Goal: Task Accomplishment & Management: Use online tool/utility

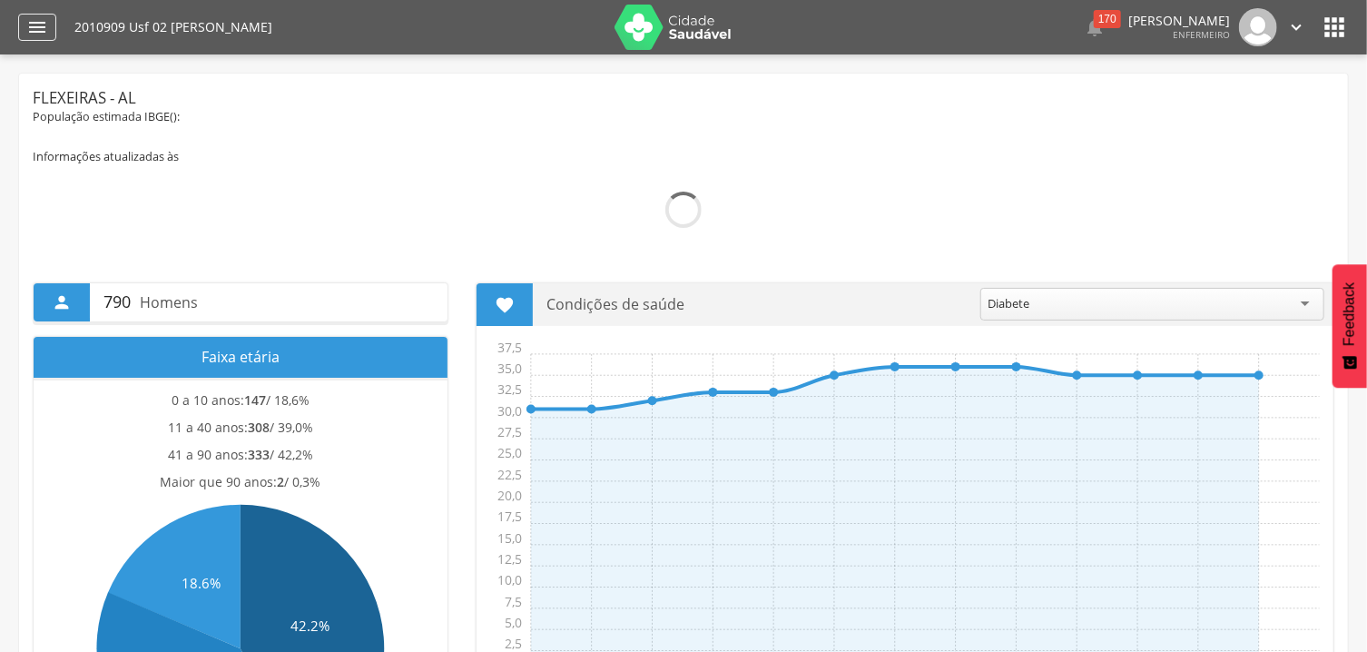
click at [37, 25] on icon "" at bounding box center [37, 27] width 22 height 22
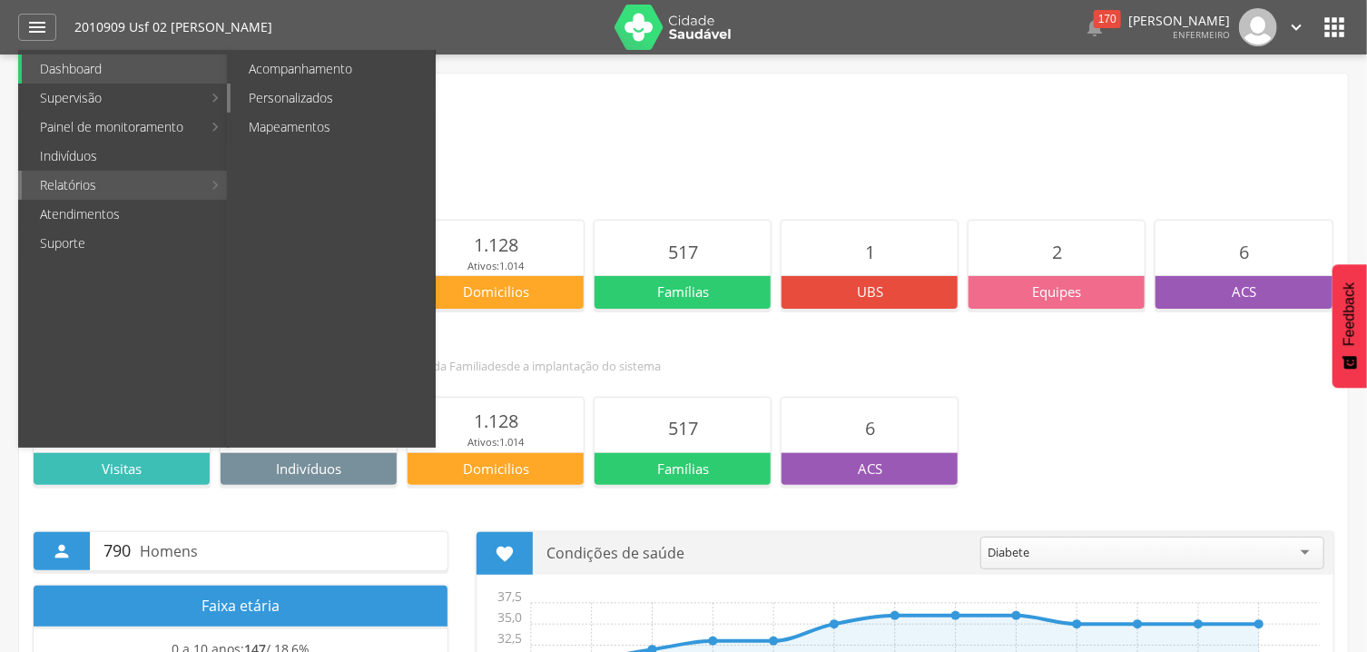
click at [275, 101] on link "Personalizados" at bounding box center [333, 98] width 204 height 29
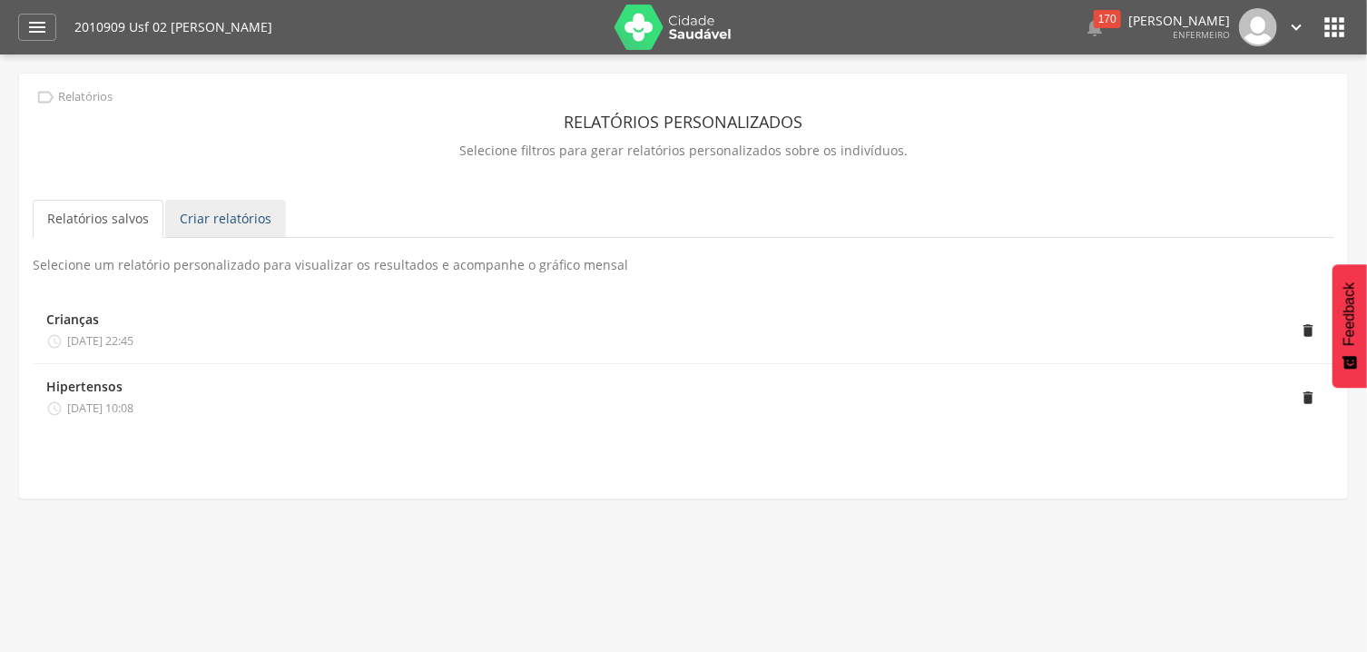
click at [223, 229] on link "Criar relatórios" at bounding box center [225, 219] width 121 height 38
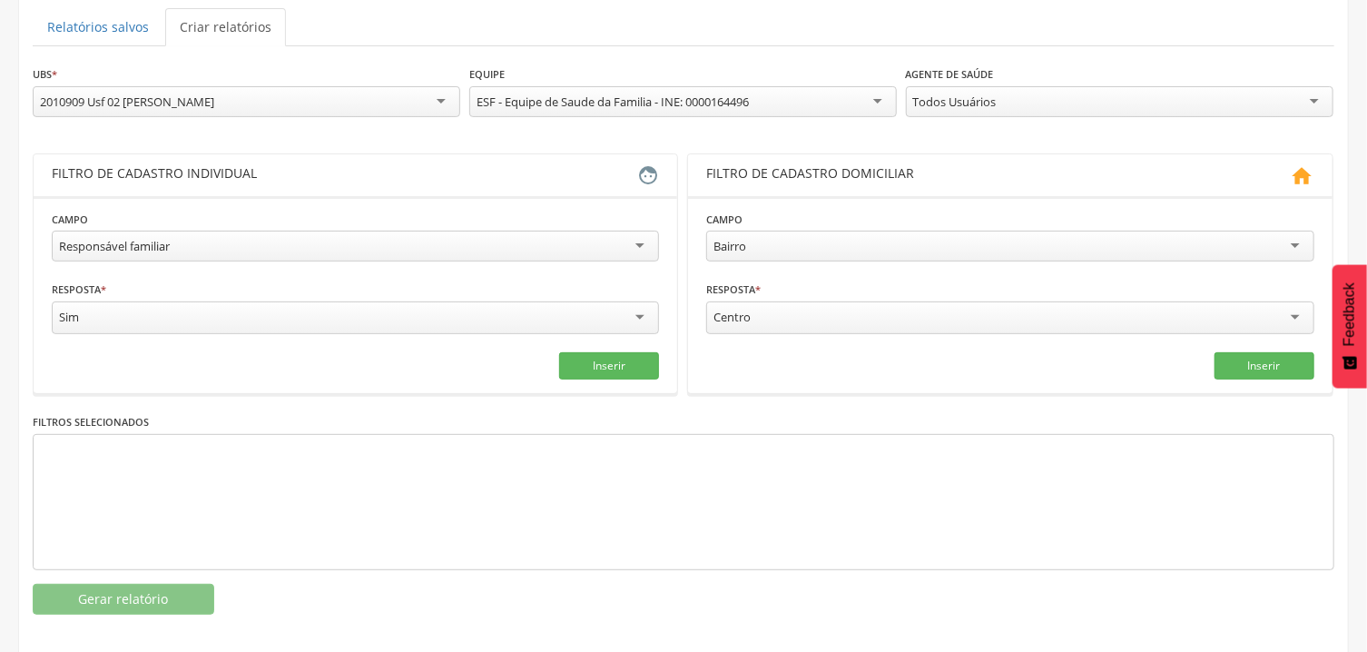
scroll to position [194, 0]
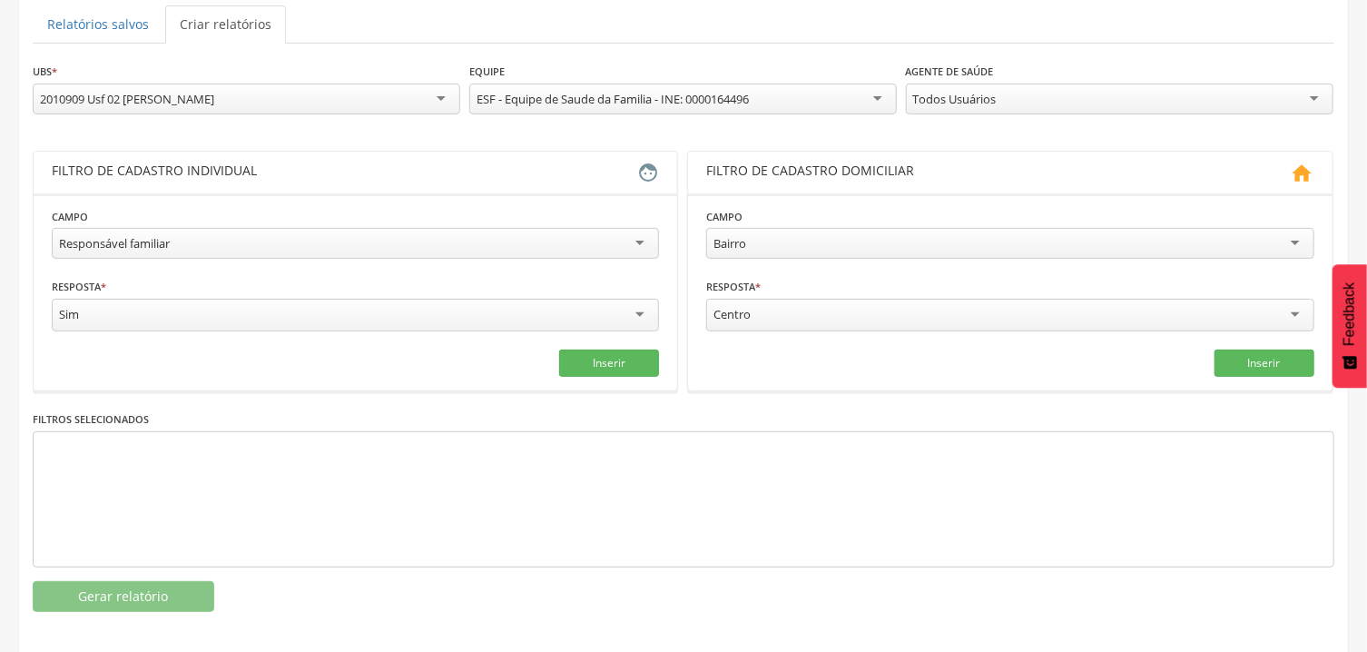
click at [380, 238] on div "Responsável familiar" at bounding box center [355, 243] width 607 height 31
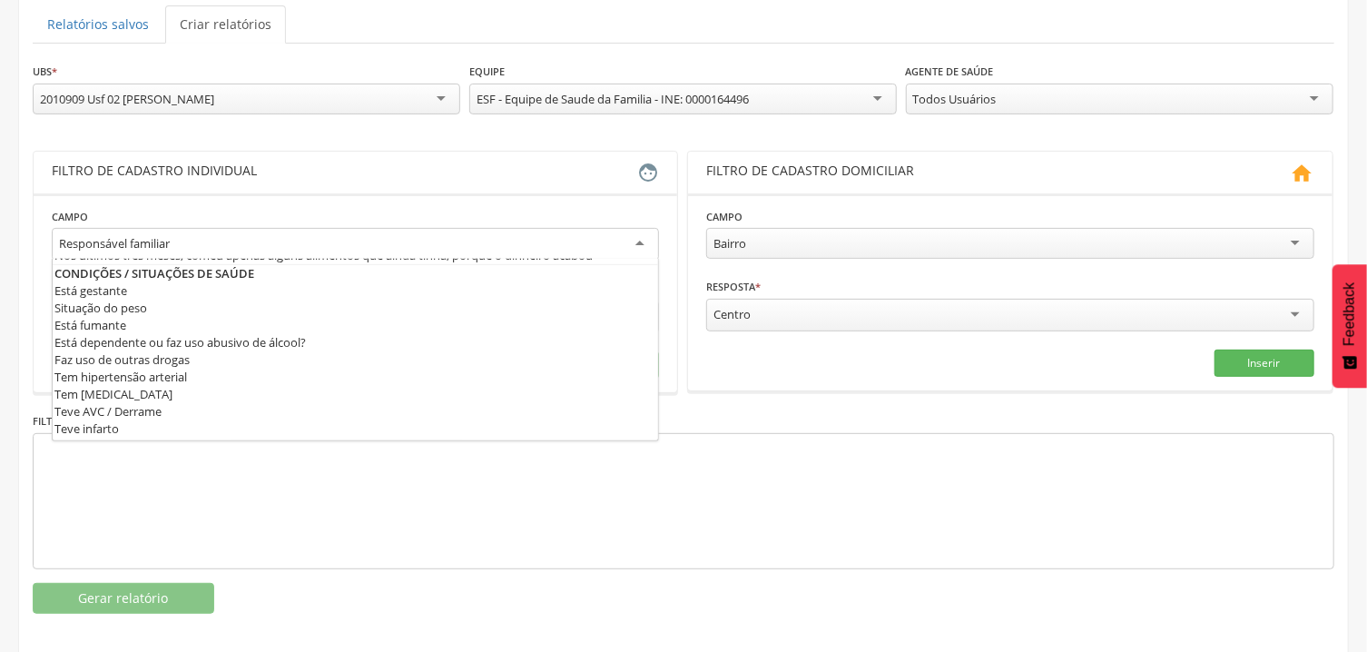
scroll to position [547, 0]
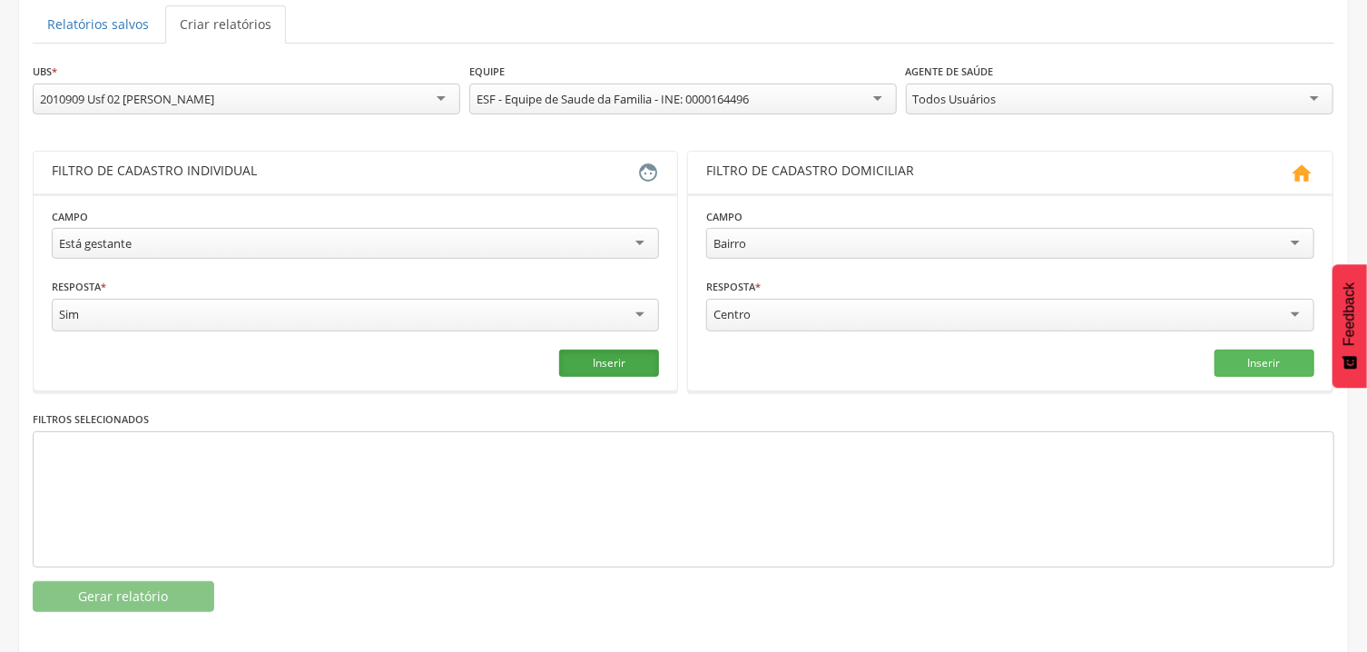
click at [614, 363] on button "Inserir" at bounding box center [609, 363] width 100 height 27
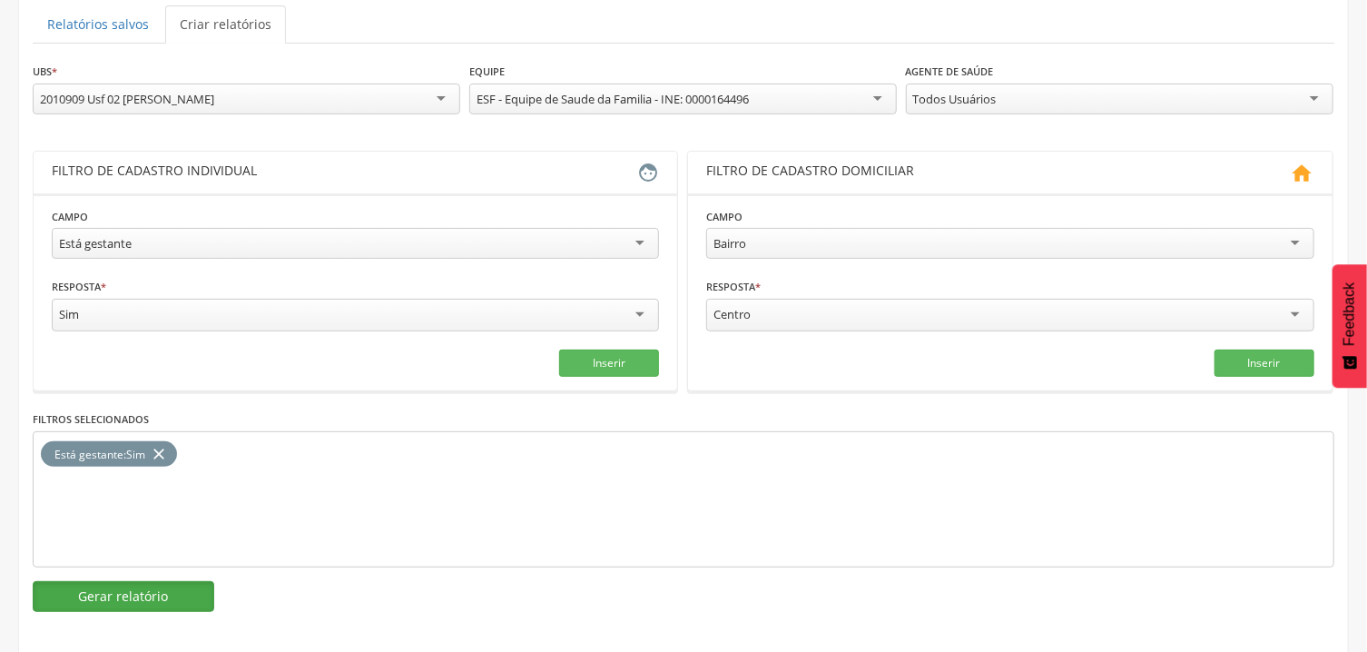
click at [200, 591] on button "Gerar relatório" at bounding box center [124, 596] width 182 height 31
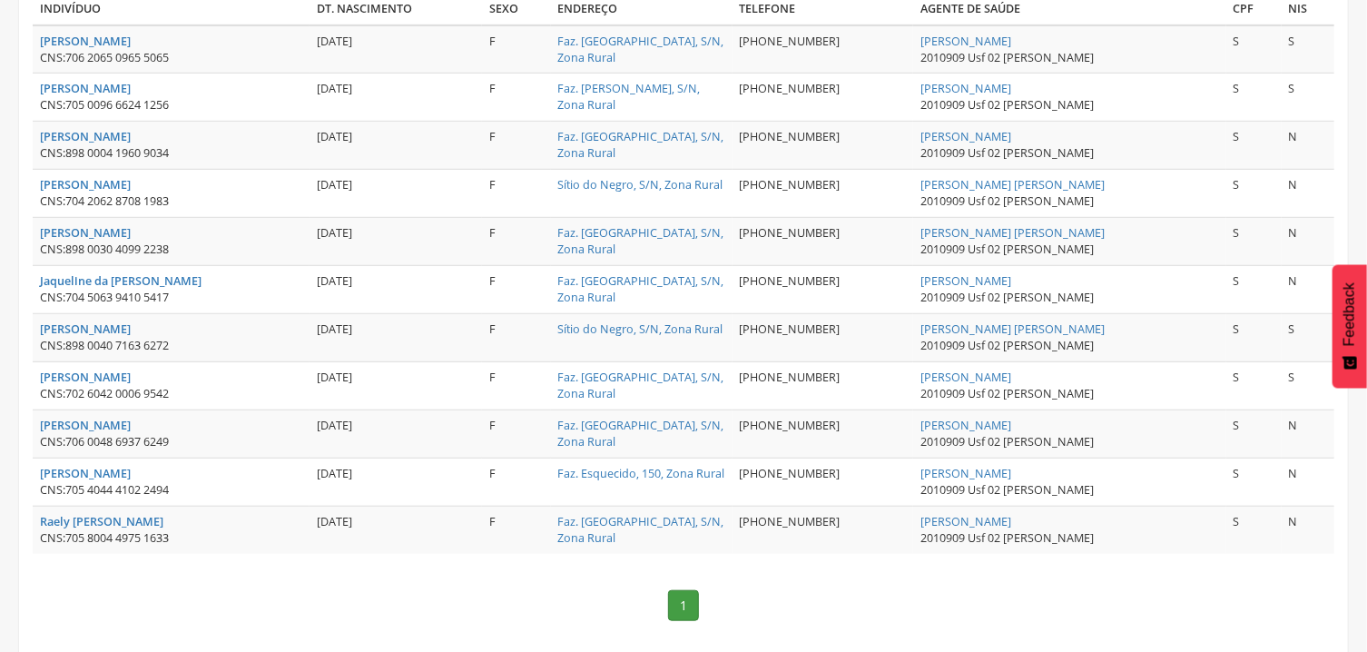
scroll to position [592, 0]
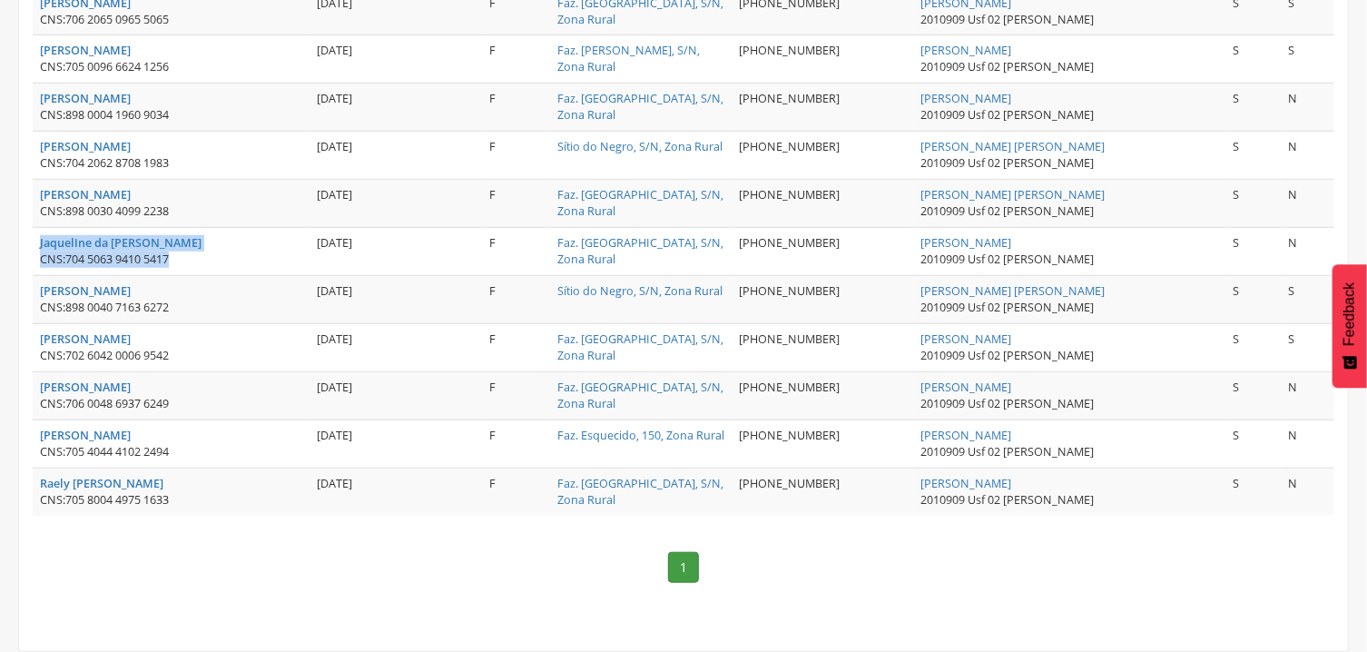
drag, startPoint x: 35, startPoint y: 245, endPoint x: 215, endPoint y: 254, distance: 180.0
click at [215, 254] on td "Jaqueline da Conceicao Silva CNS: 704 5063 9410 5417" at bounding box center [171, 252] width 277 height 48
click at [226, 261] on div "CNS: 704 5063 9410 5417" at bounding box center [171, 259] width 262 height 16
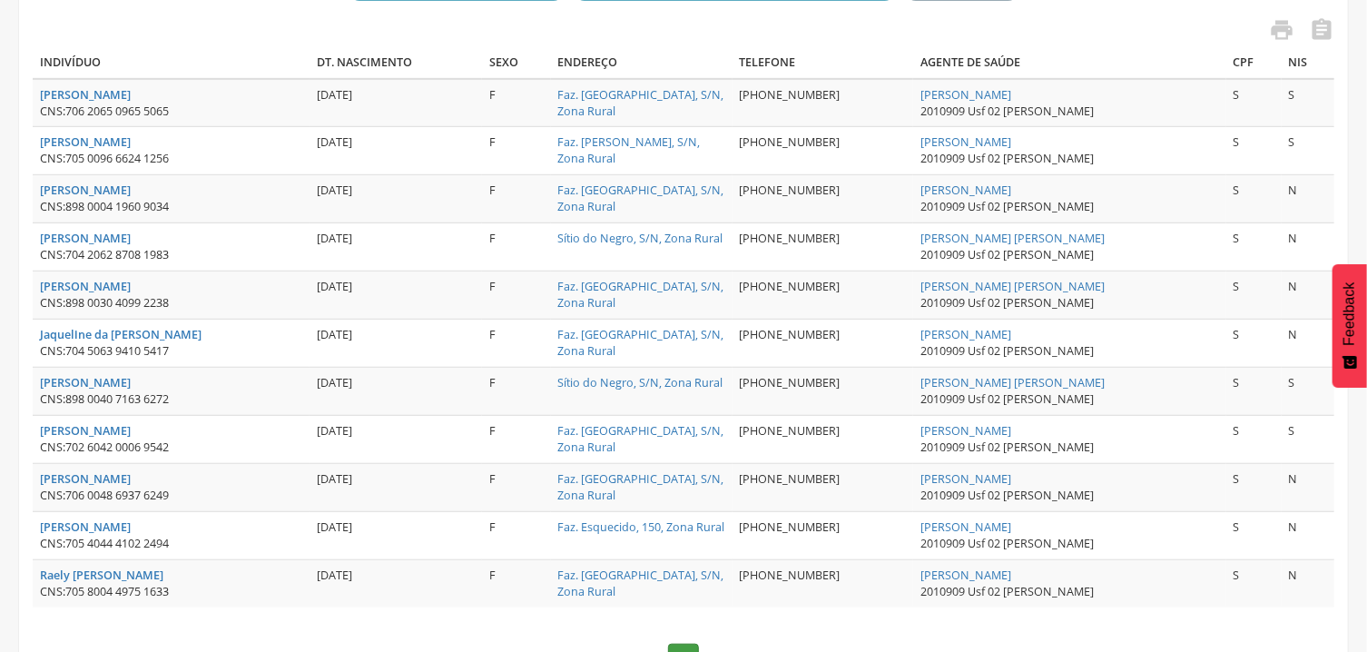
scroll to position [494, 0]
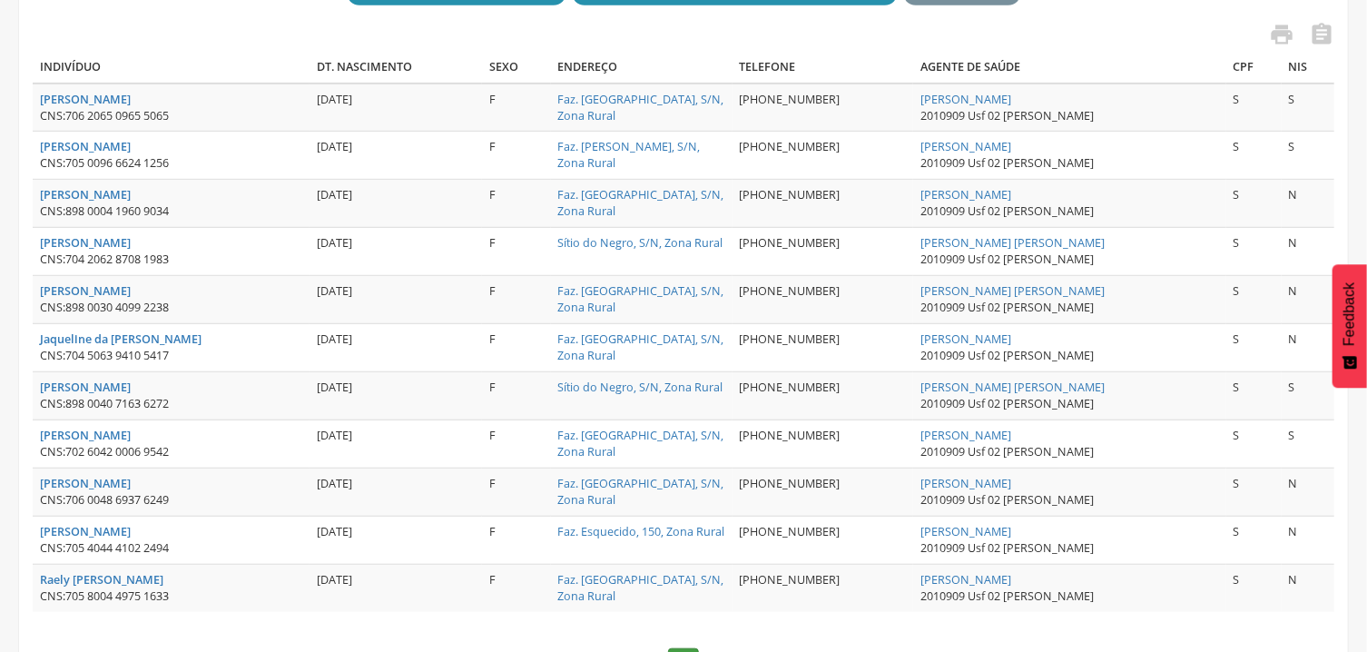
drag, startPoint x: 32, startPoint y: 143, endPoint x: 40, endPoint y: 158, distance: 17.5
click at [36, 154] on div "**********" at bounding box center [683, 145] width 1329 height 1131
drag, startPoint x: 42, startPoint y: 159, endPoint x: 76, endPoint y: 165, distance: 35.1
click at [76, 165] on div "CNS: 705 0096 6624 1256" at bounding box center [171, 163] width 262 height 16
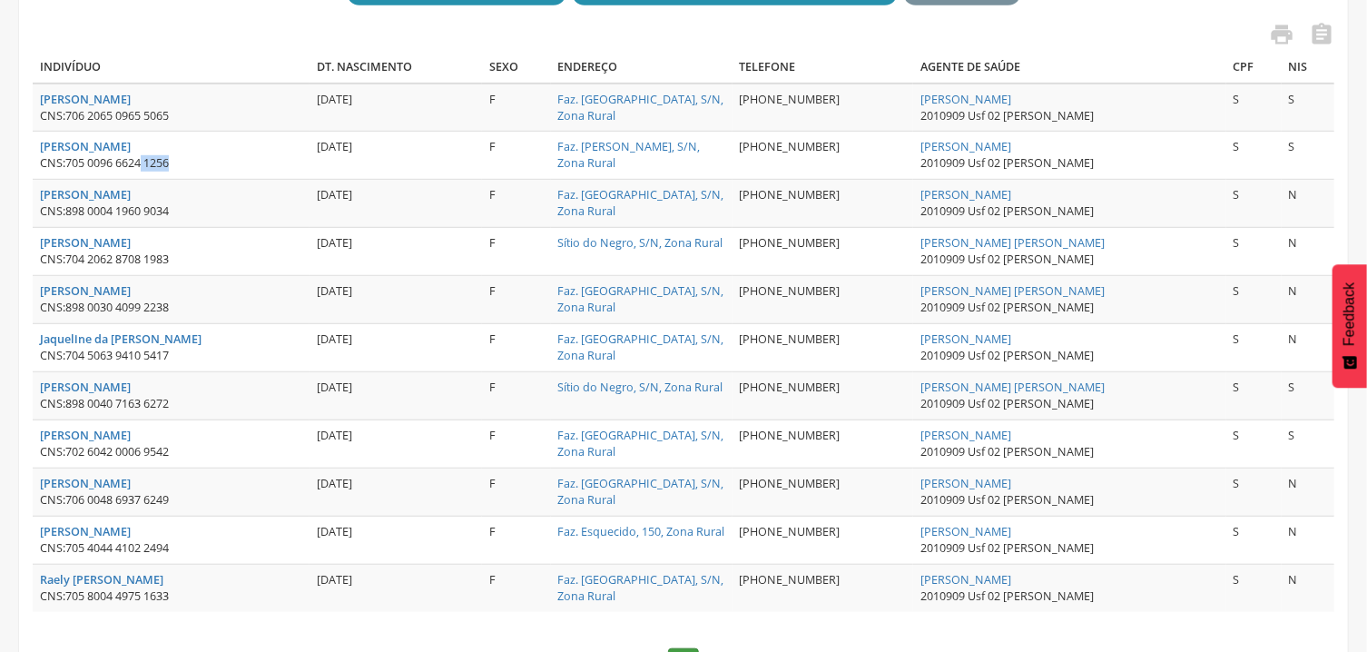
drag, startPoint x: 156, startPoint y: 165, endPoint x: 237, endPoint y: 167, distance: 80.8
click at [190, 166] on div "CNS: 705 0096 6624 1256" at bounding box center [171, 163] width 262 height 16
click at [206, 167] on div "CNS: 705 0096 6624 1256" at bounding box center [171, 163] width 262 height 16
click at [237, 167] on div "CNS: 705 0096 6624 1256" at bounding box center [171, 163] width 262 height 16
click at [238, 163] on div "CNS: 705 0096 6624 1256" at bounding box center [171, 163] width 262 height 16
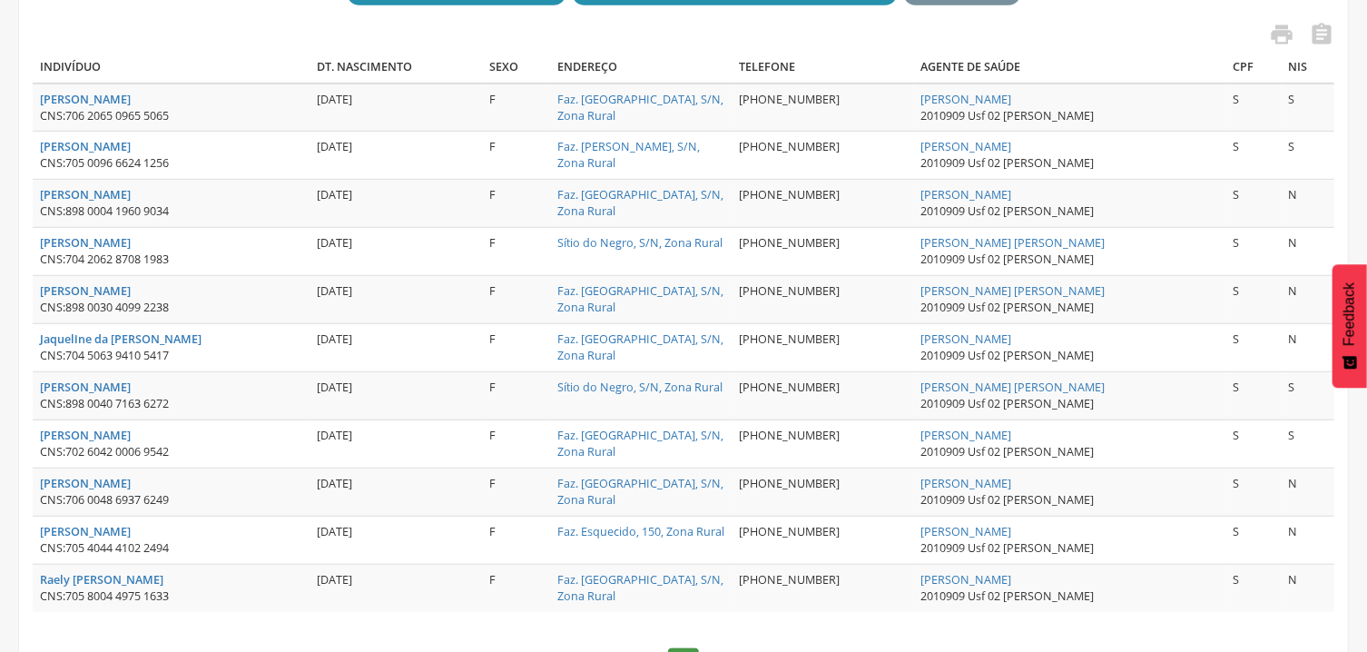
scroll to position [592, 0]
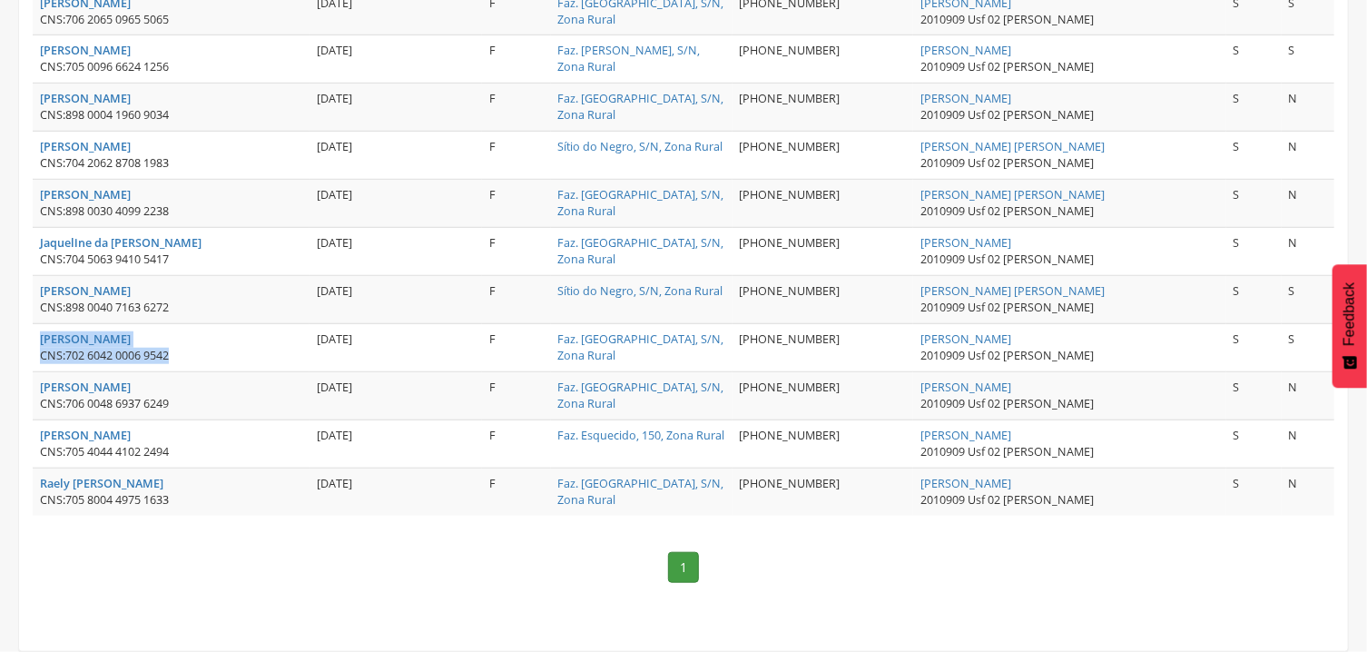
drag, startPoint x: 26, startPoint y: 337, endPoint x: 206, endPoint y: 369, distance: 182.5
click at [206, 369] on div "**********" at bounding box center [683, 48] width 1329 height 1131
click at [206, 369] on td "Josely Leodino de Araujo CNS: 702 6042 0006 9542" at bounding box center [171, 348] width 277 height 48
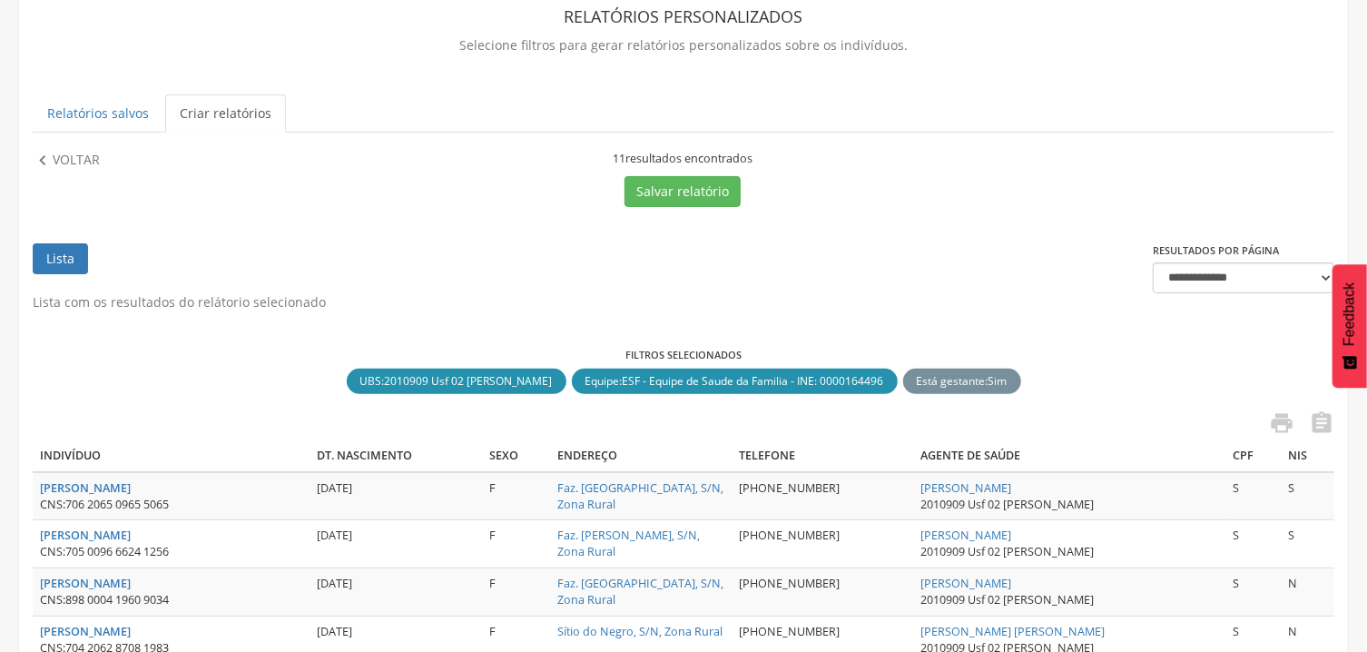
scroll to position [0, 0]
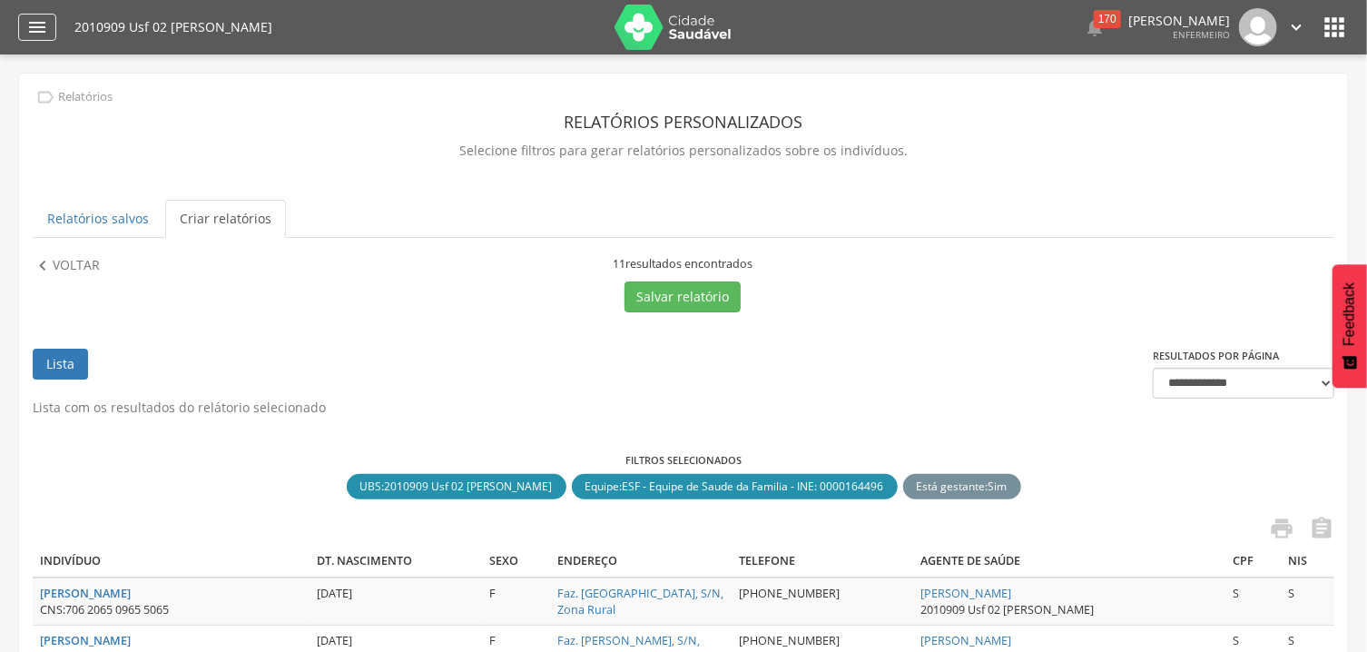
click at [51, 31] on div "" at bounding box center [37, 27] width 38 height 27
click at [38, 29] on icon "" at bounding box center [37, 27] width 22 height 22
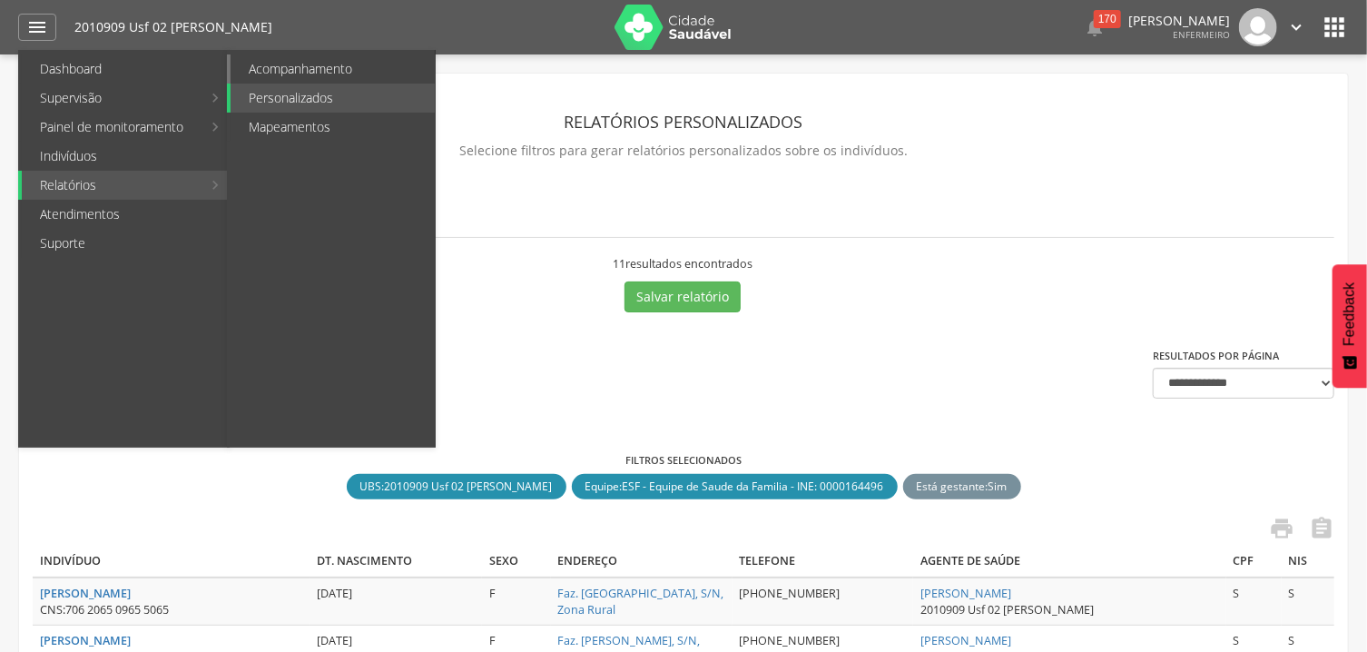
click at [308, 64] on link "Acompanhamento" at bounding box center [333, 68] width 204 height 29
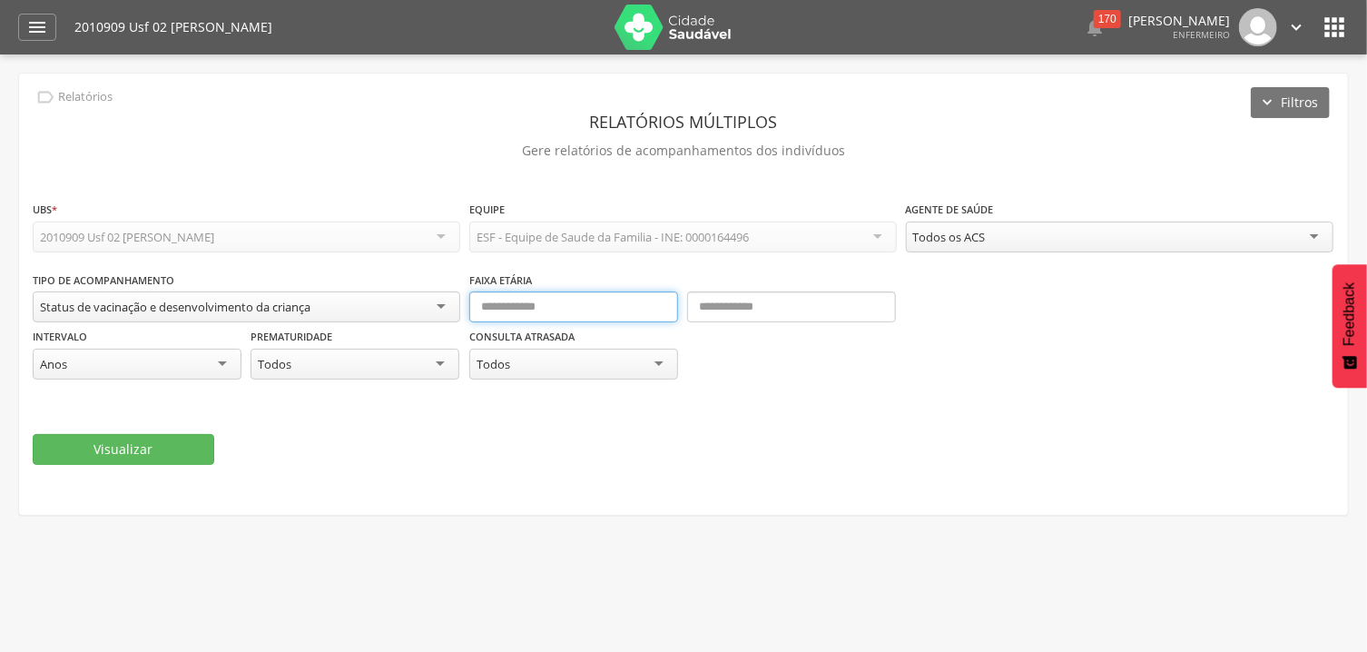
click at [546, 310] on input "text" at bounding box center [573, 306] width 209 height 31
type input "*"
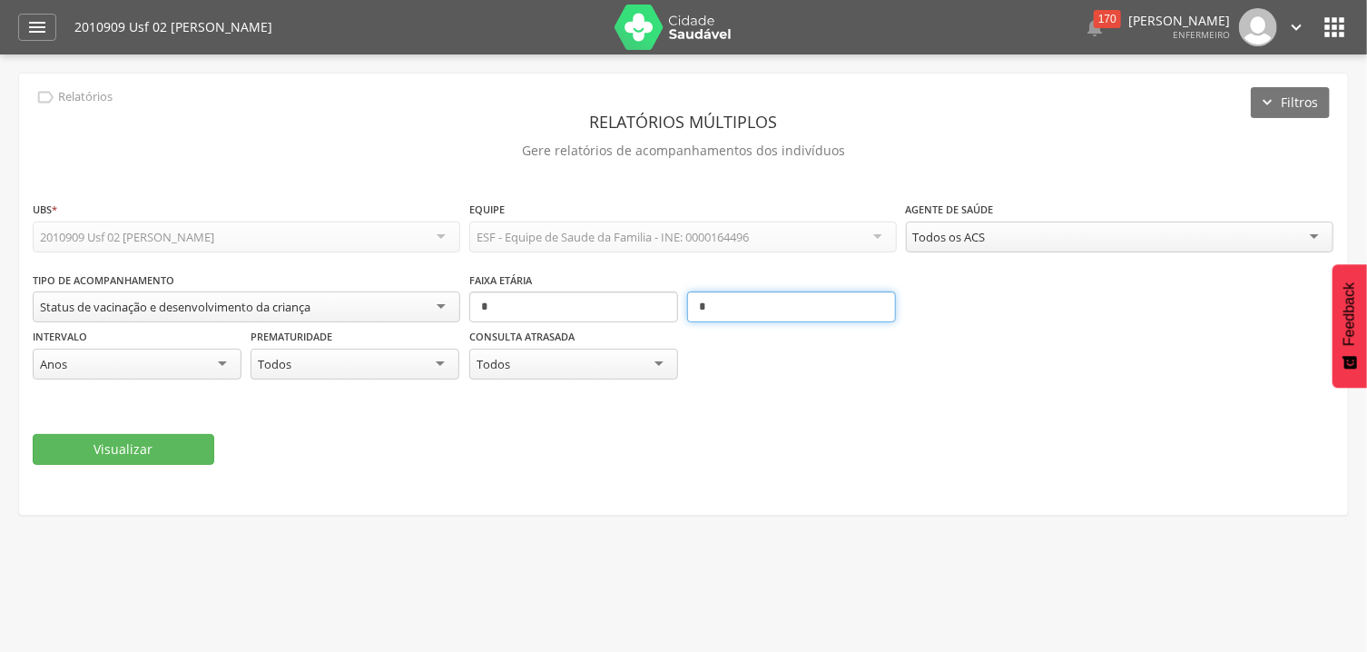
type input "*"
click at [236, 370] on div "Anos" at bounding box center [137, 364] width 209 height 31
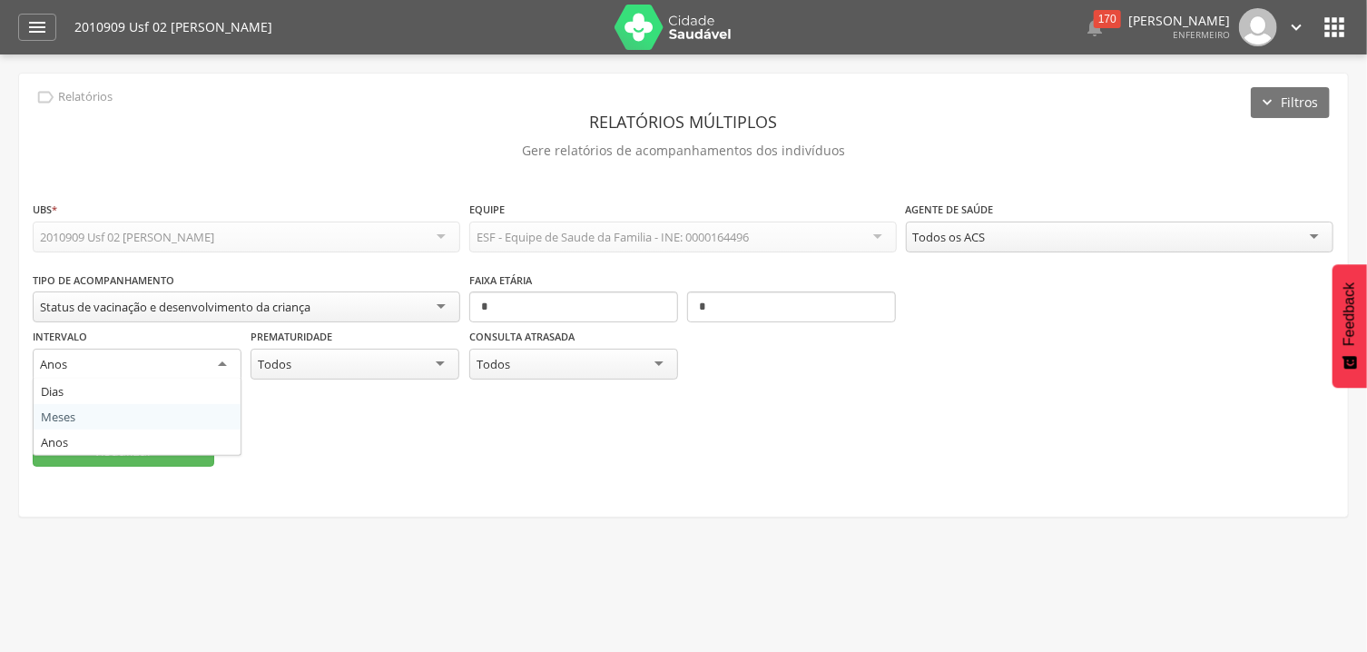
click at [197, 414] on fieldset "**********" at bounding box center [684, 333] width 1302 height 267
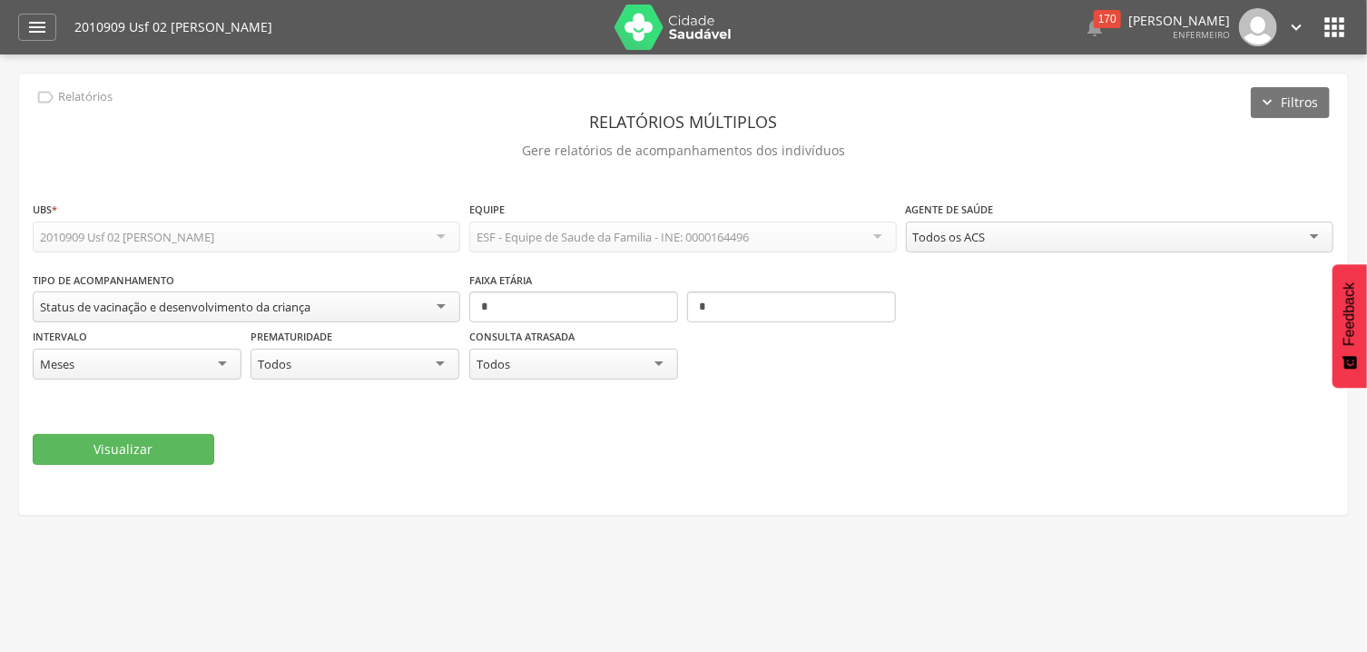
click at [380, 437] on div "Visualizar" at bounding box center [684, 449] width 1302 height 31
click at [172, 446] on button "Visualizar" at bounding box center [124, 449] width 182 height 31
click at [44, 26] on icon "" at bounding box center [37, 27] width 22 height 22
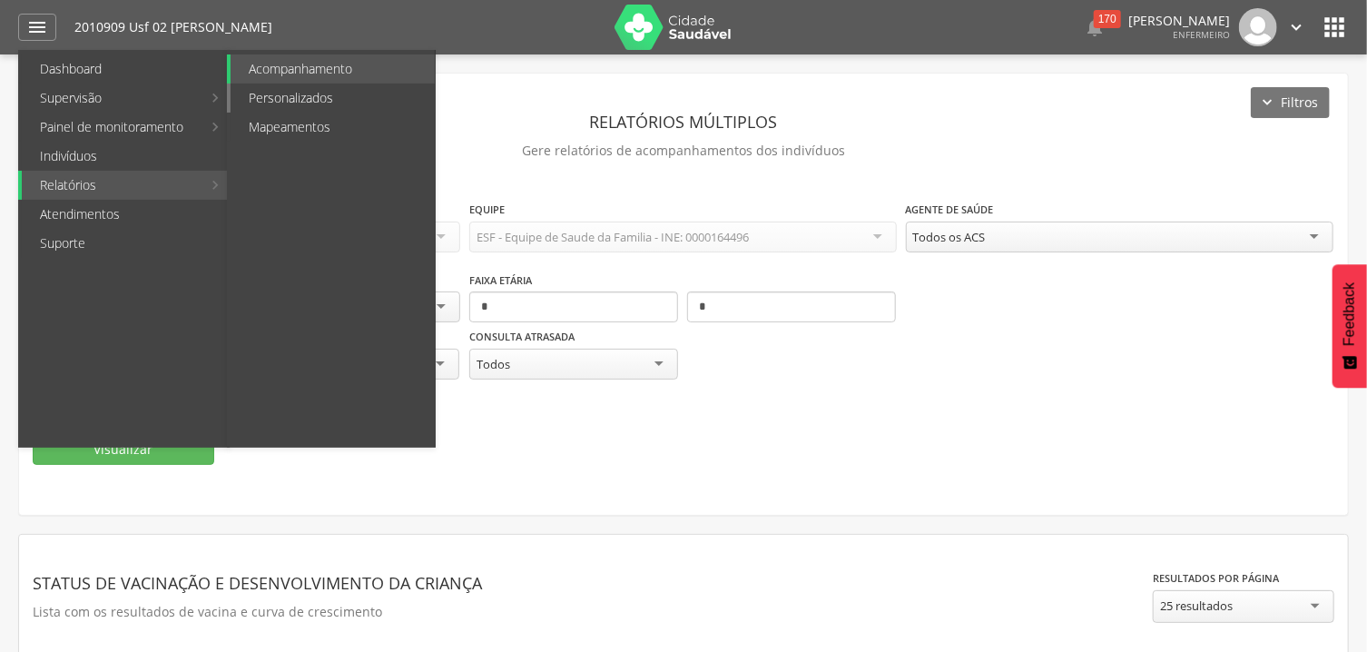
click at [270, 97] on link "Personalizados" at bounding box center [333, 98] width 204 height 29
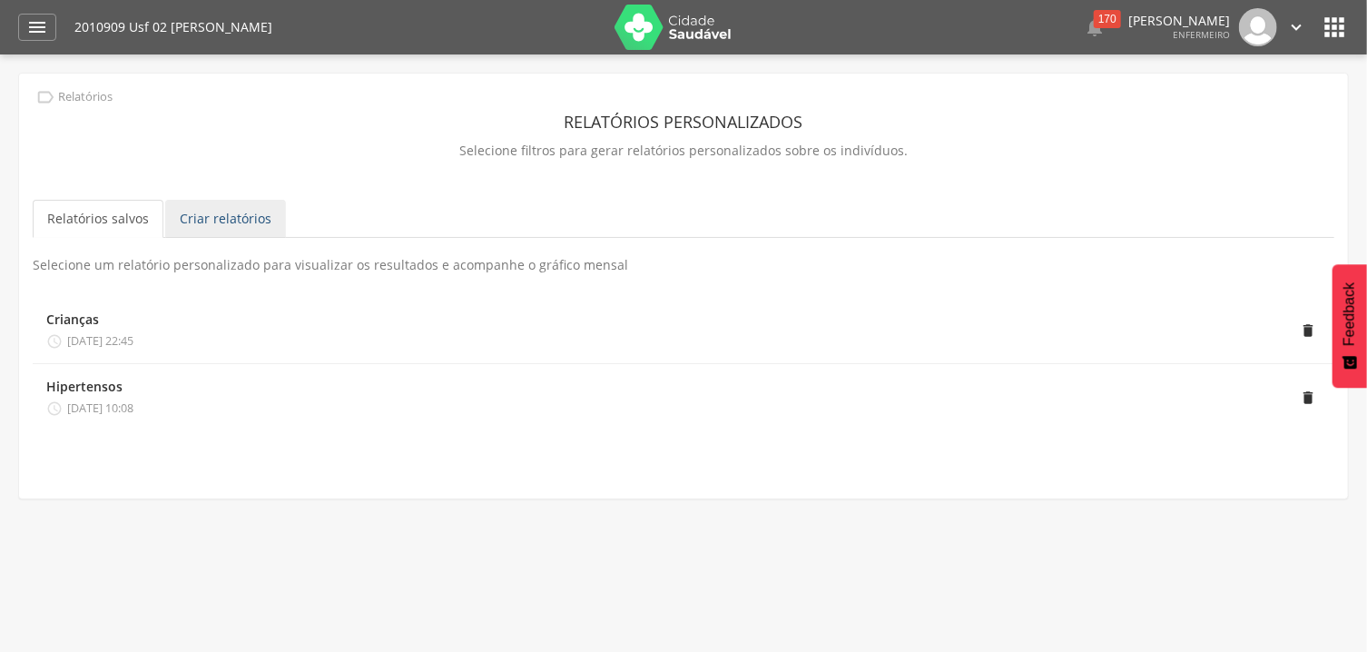
click at [212, 217] on link "Criar relatórios" at bounding box center [225, 219] width 121 height 38
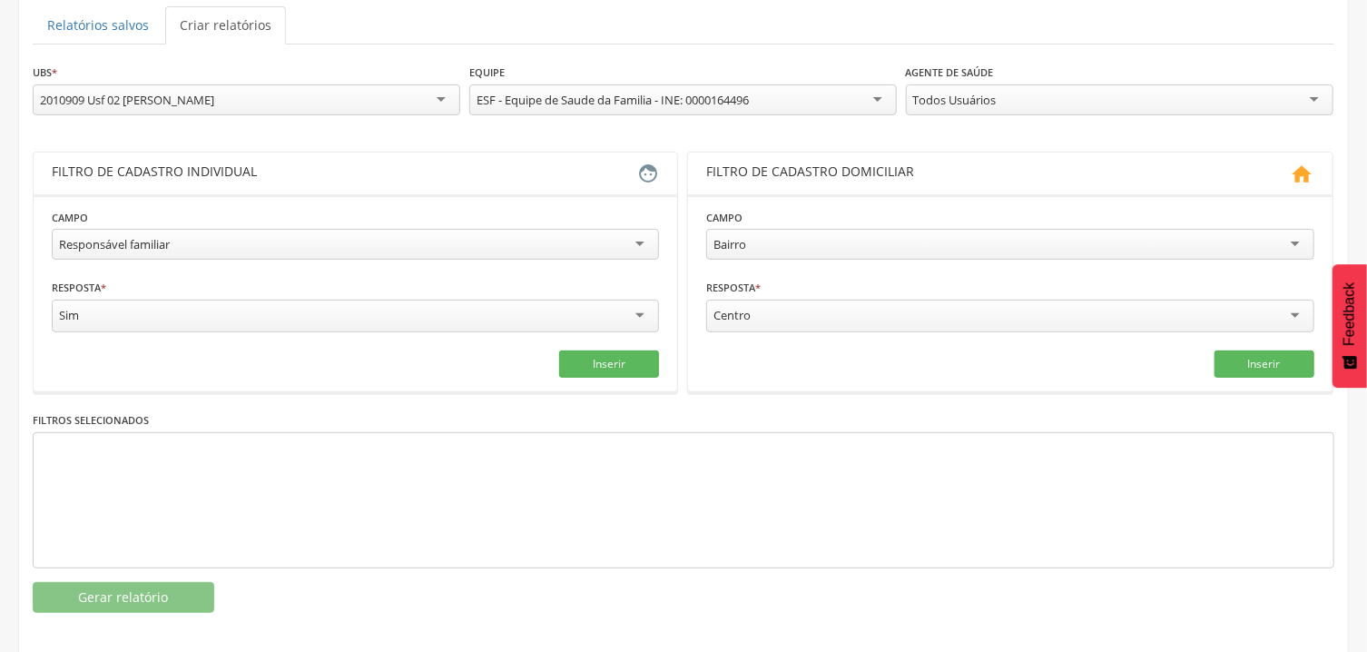
scroll to position [194, 0]
click at [302, 235] on div "Responsável familiar" at bounding box center [355, 243] width 607 height 31
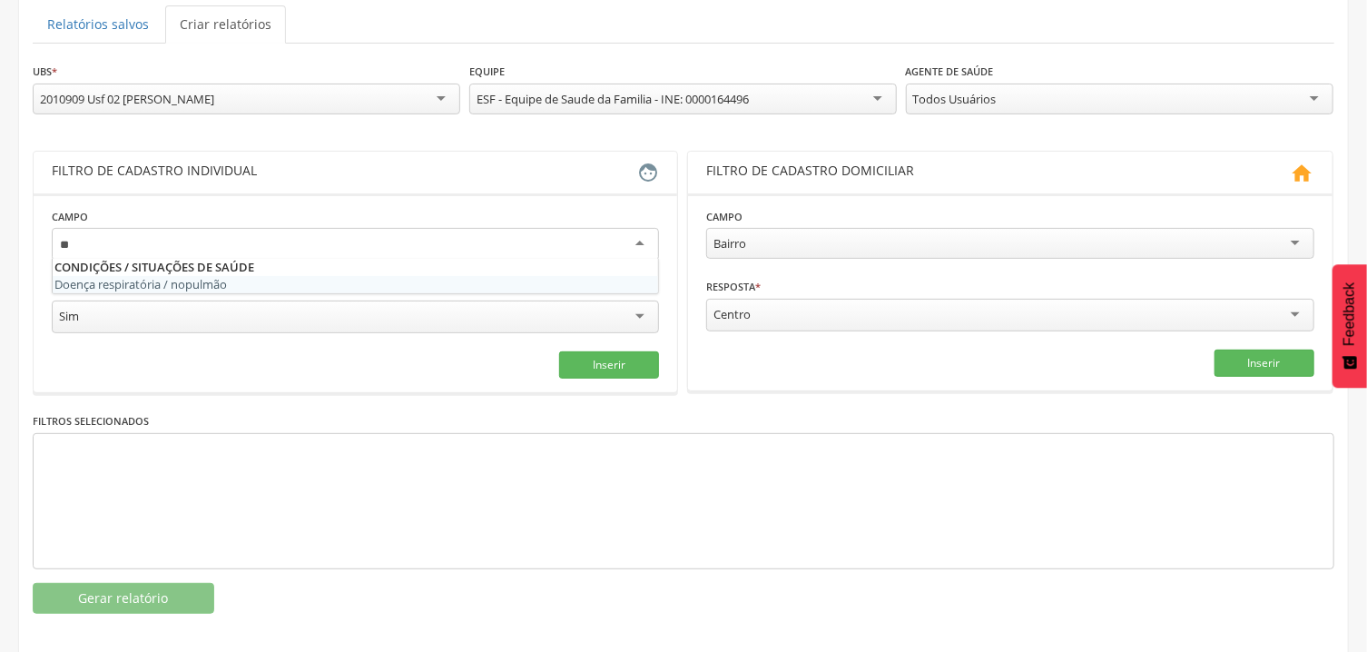
scroll to position [0, 0]
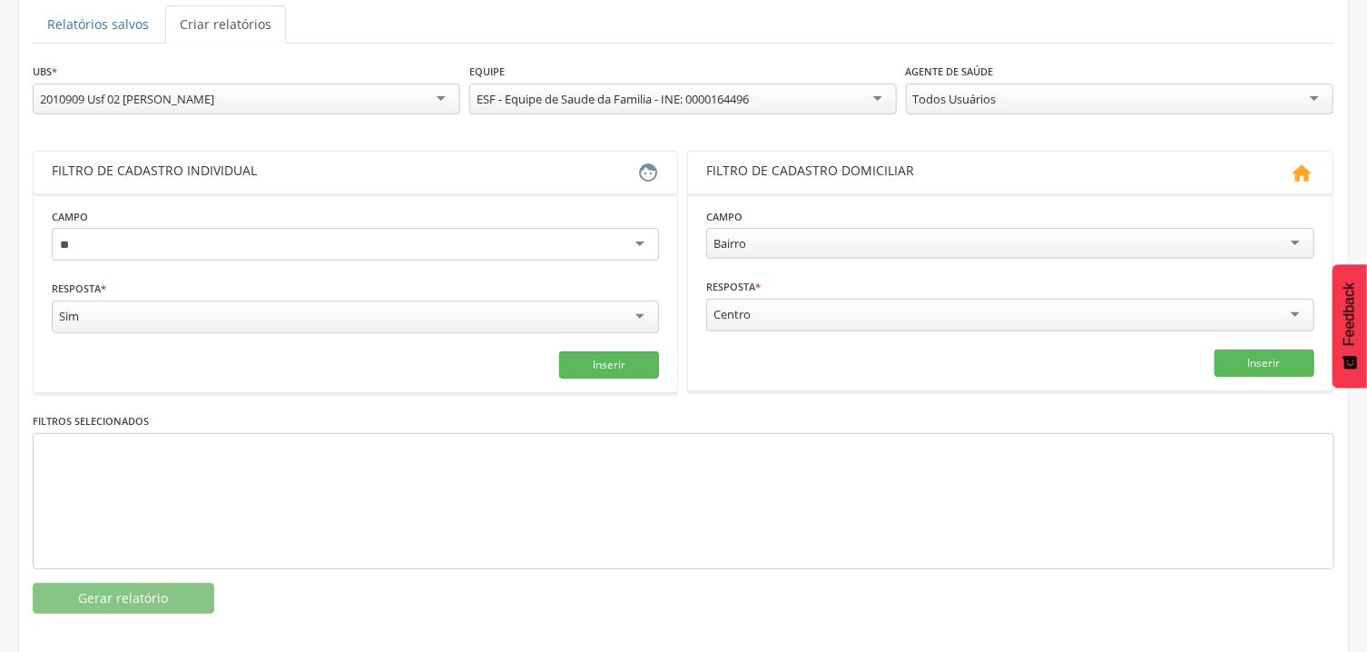
type input "*"
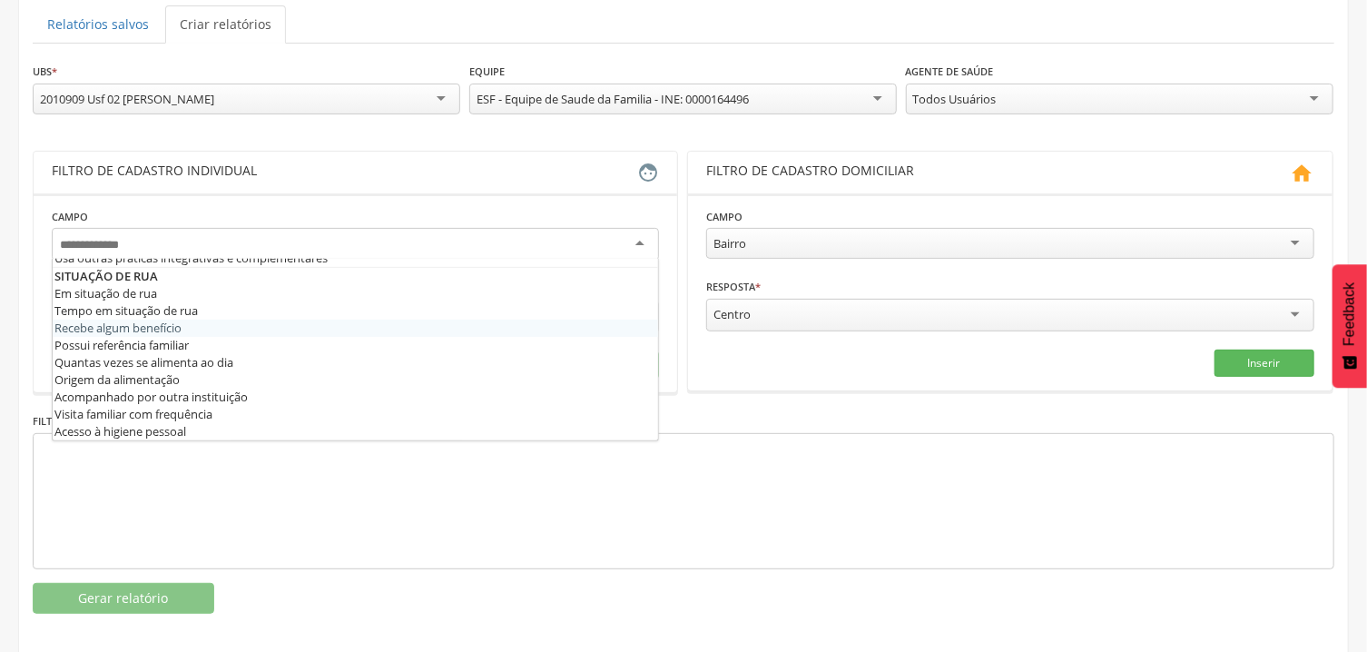
scroll to position [1045, 0]
click at [33, 321] on div "**********" at bounding box center [683, 253] width 1329 height 748
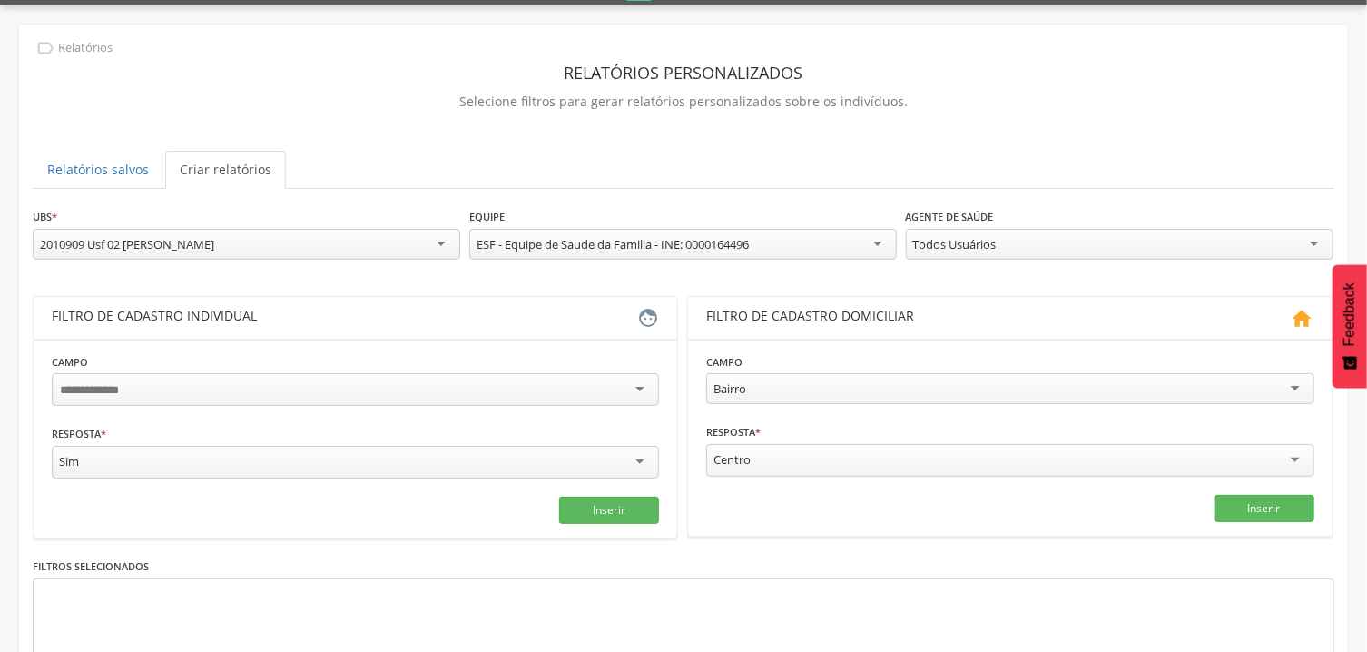
scroll to position [0, 0]
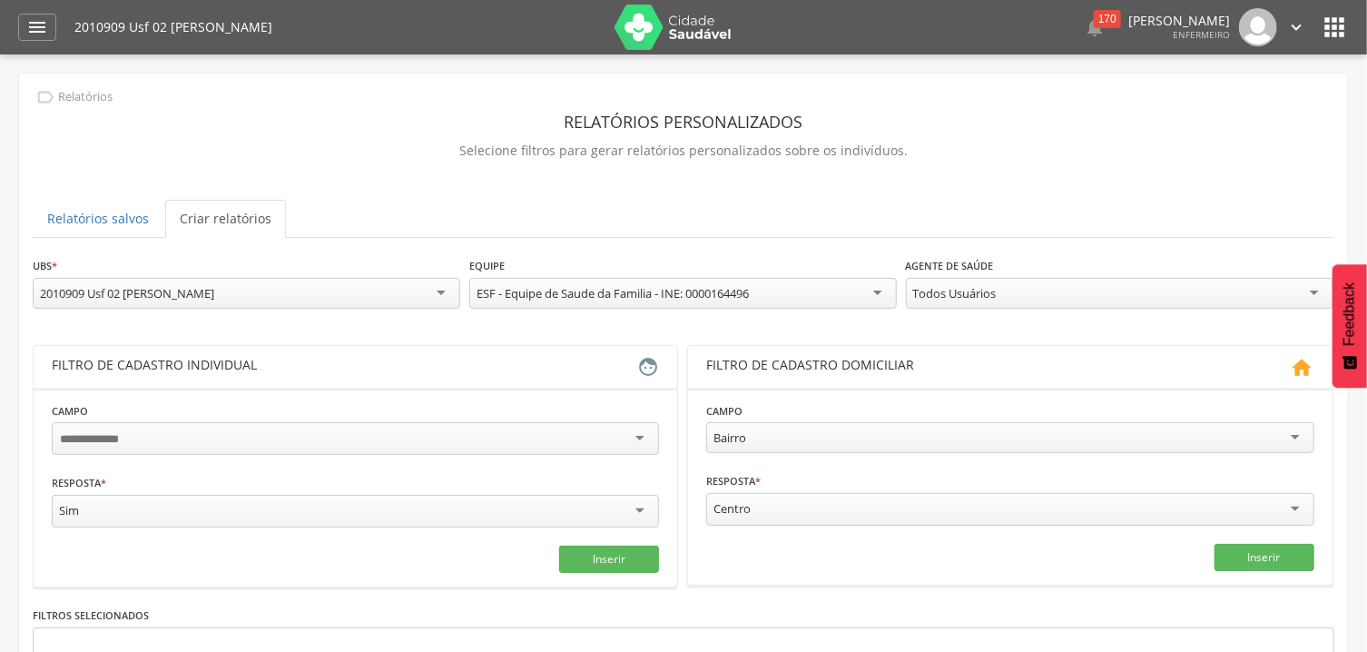
click at [1339, 17] on icon "" at bounding box center [1334, 27] width 29 height 29
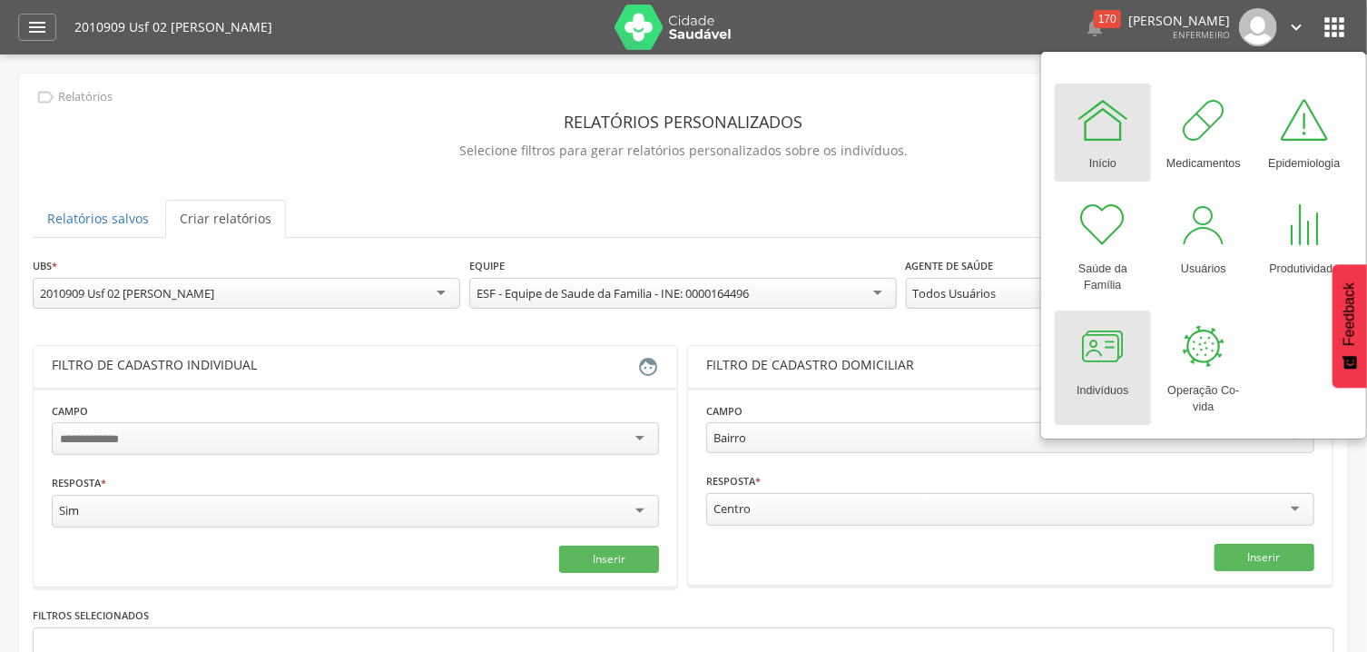
click at [1076, 359] on link "Indivíduos" at bounding box center [1103, 367] width 96 height 114
